Goal: Find specific page/section: Find specific page/section

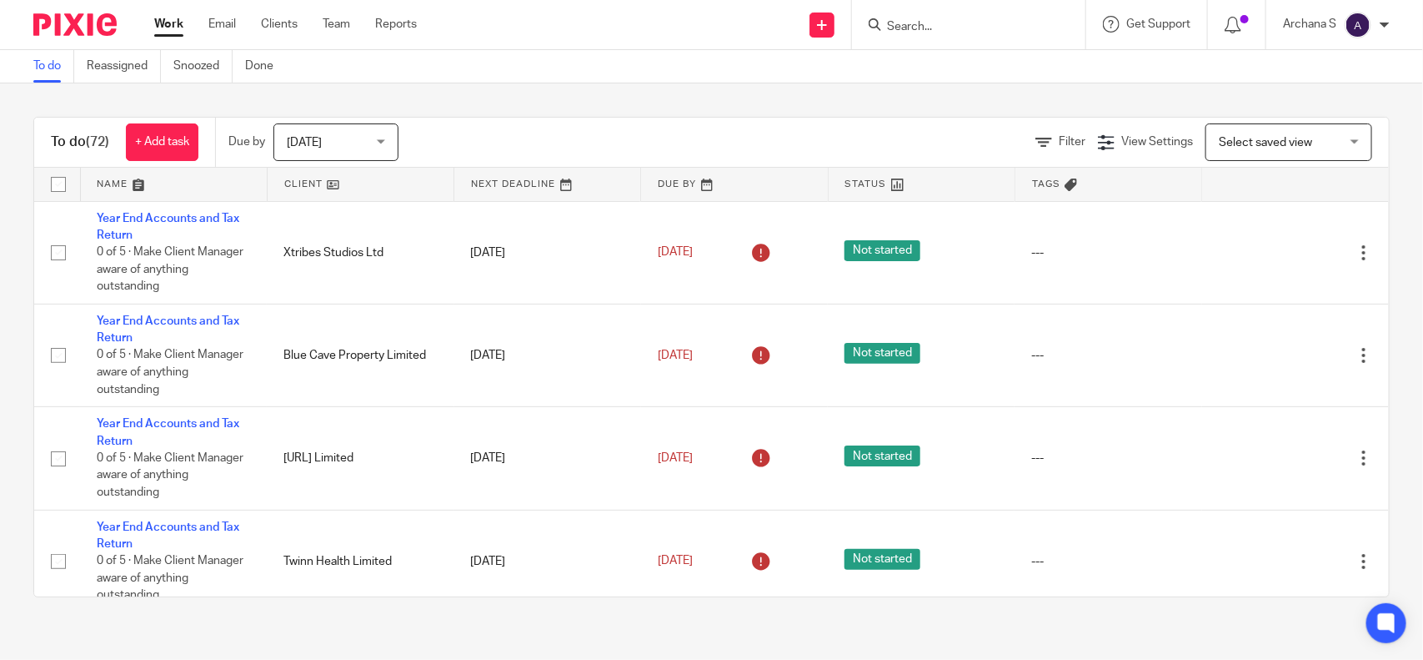
type input "H"
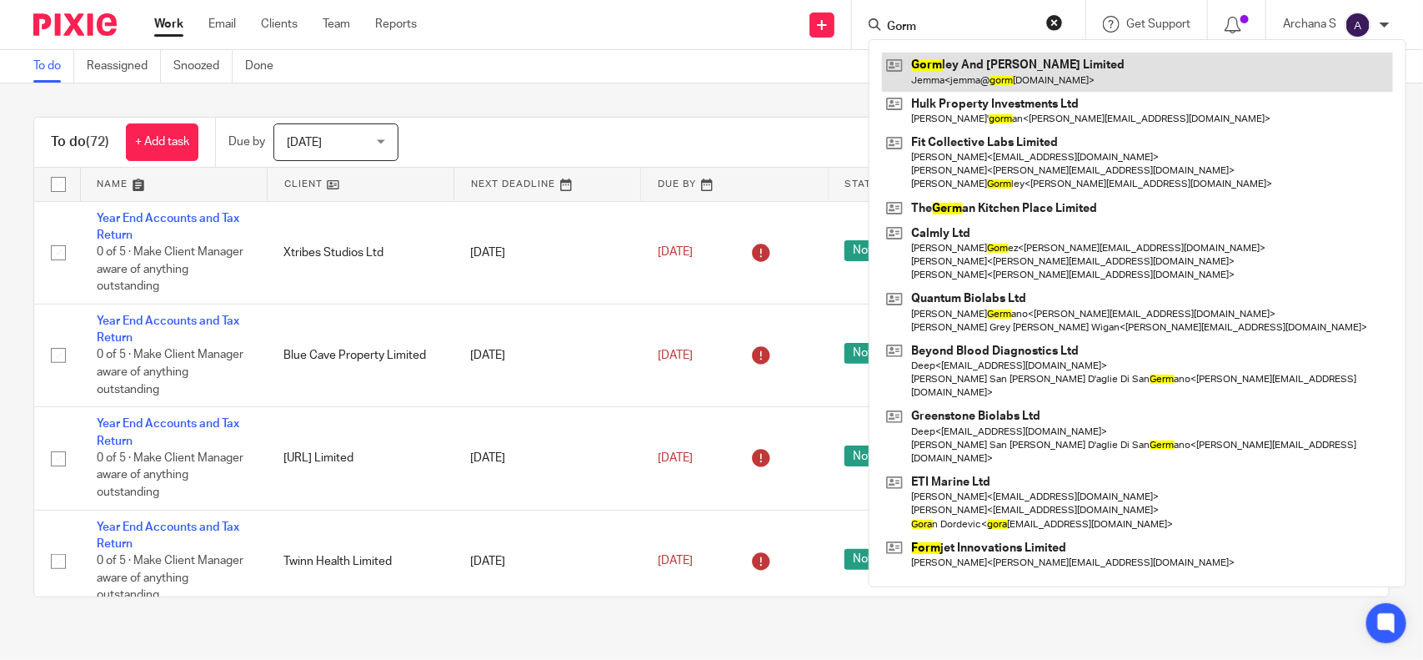
type input "Gorm"
click at [949, 88] on link at bounding box center [1137, 72] width 511 height 38
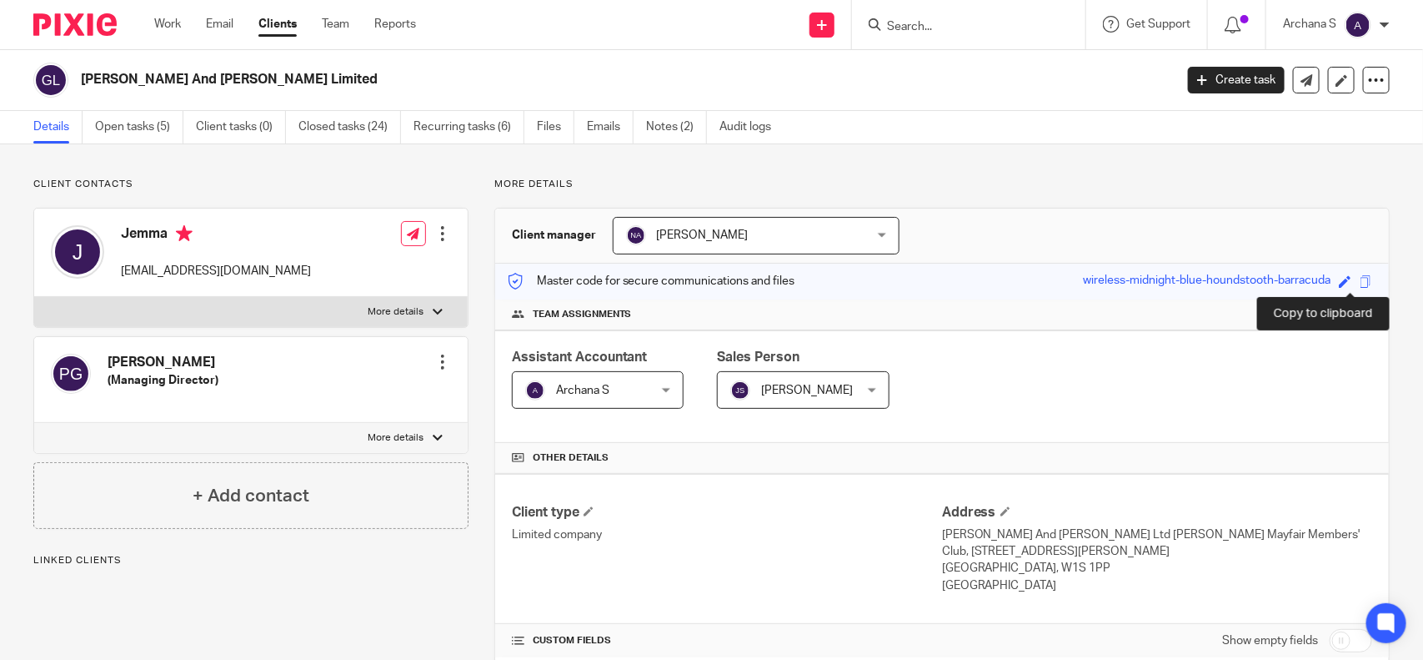
click at [1360, 281] on span at bounding box center [1366, 281] width 13 height 13
